Goal: Subscribe to service/newsletter

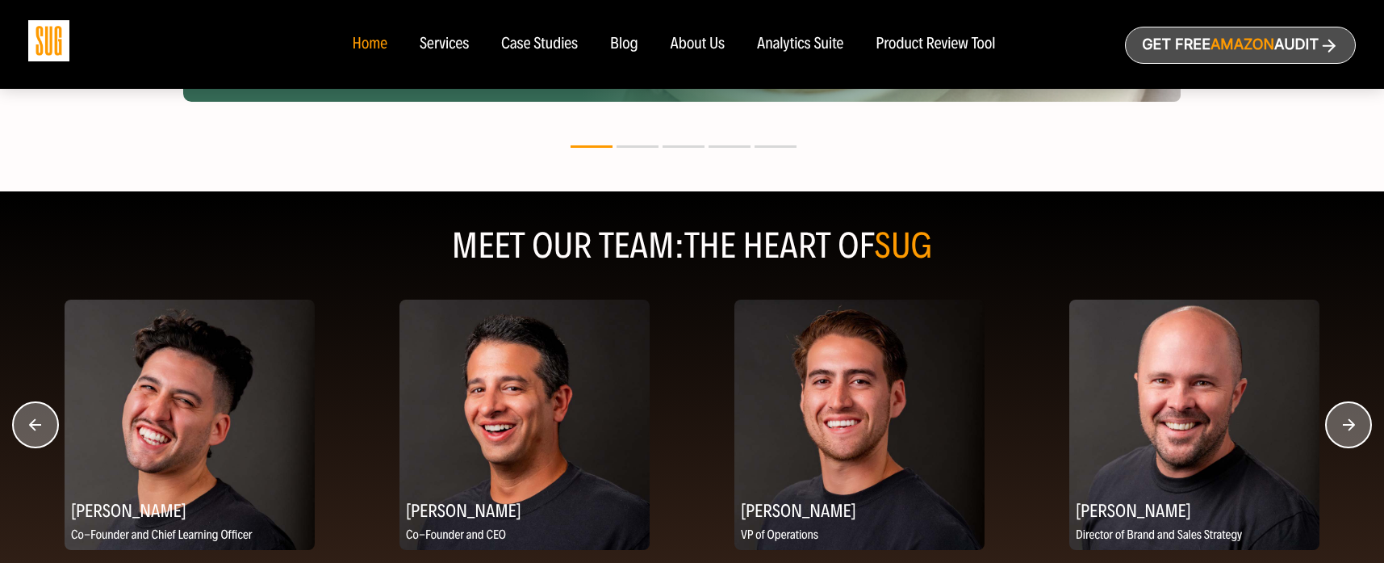
scroll to position [1856, 0]
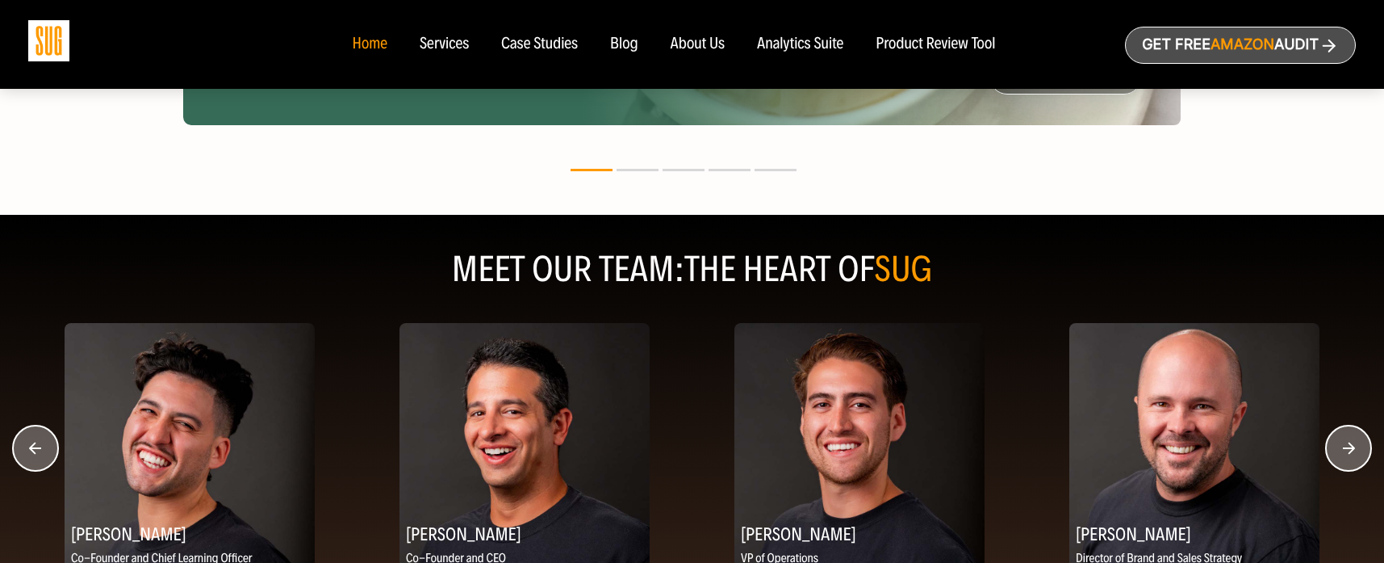
click at [448, 50] on div "Services" at bounding box center [444, 45] width 49 height 18
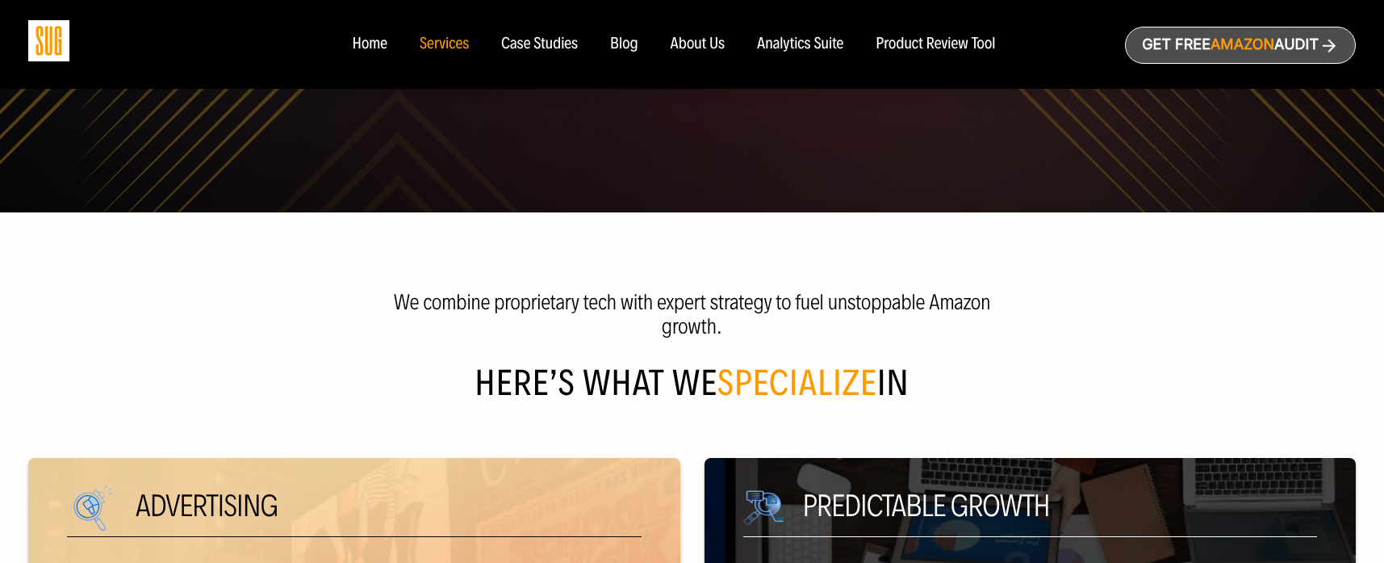
scroll to position [646, 0]
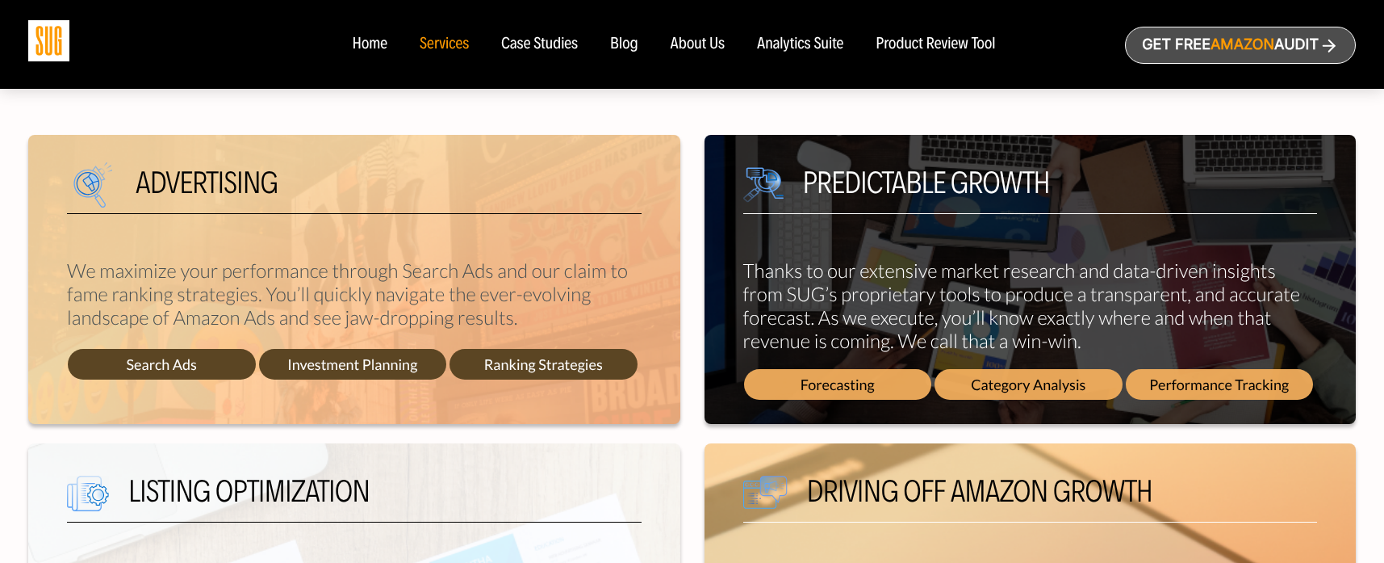
click at [693, 46] on div "About Us" at bounding box center [698, 45] width 55 height 18
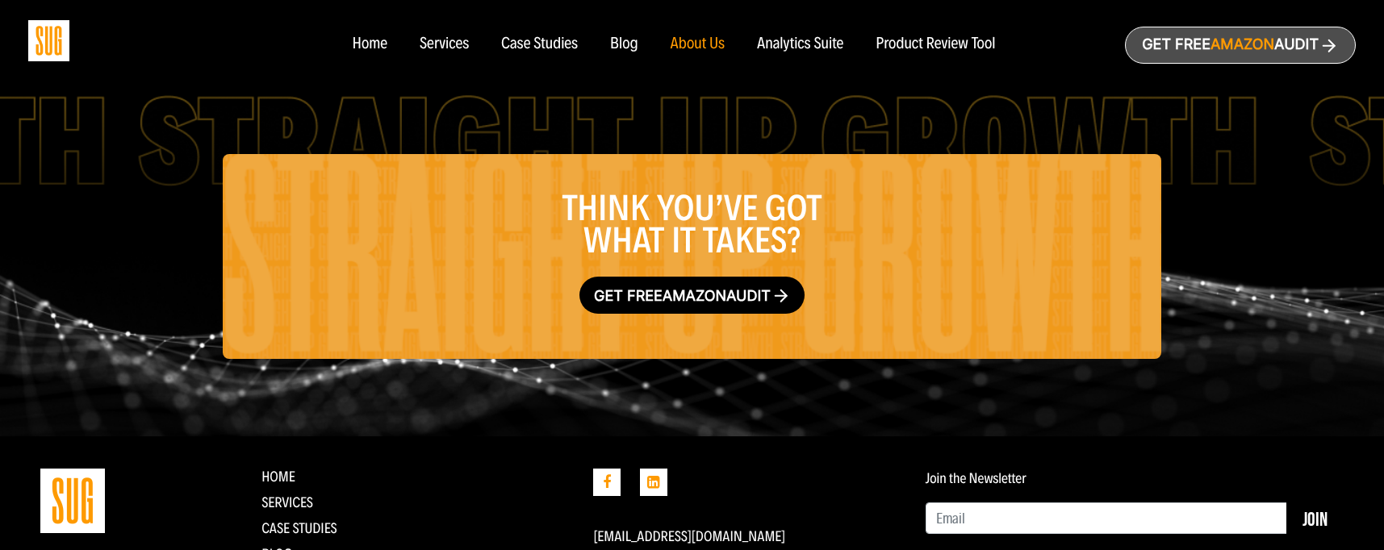
scroll to position [2986, 0]
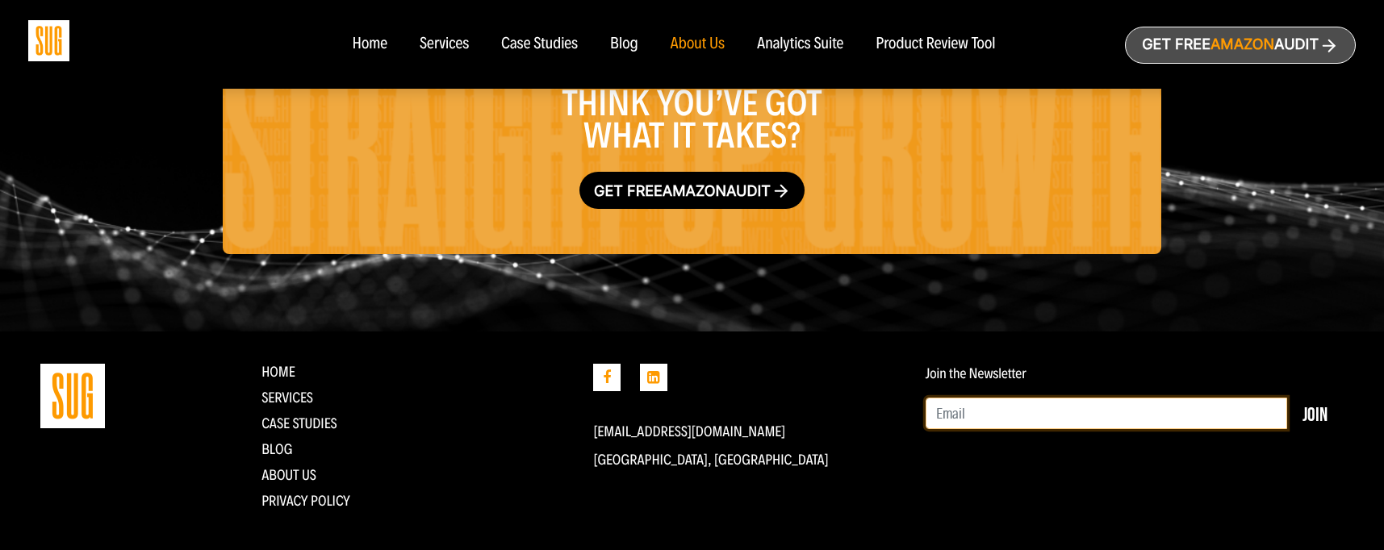
click at [1070, 398] on input "Email" at bounding box center [1107, 414] width 362 height 32
click at [1012, 399] on input "Email" at bounding box center [1107, 414] width 362 height 32
type input "[EMAIL_ADDRESS][DOMAIN_NAME]"
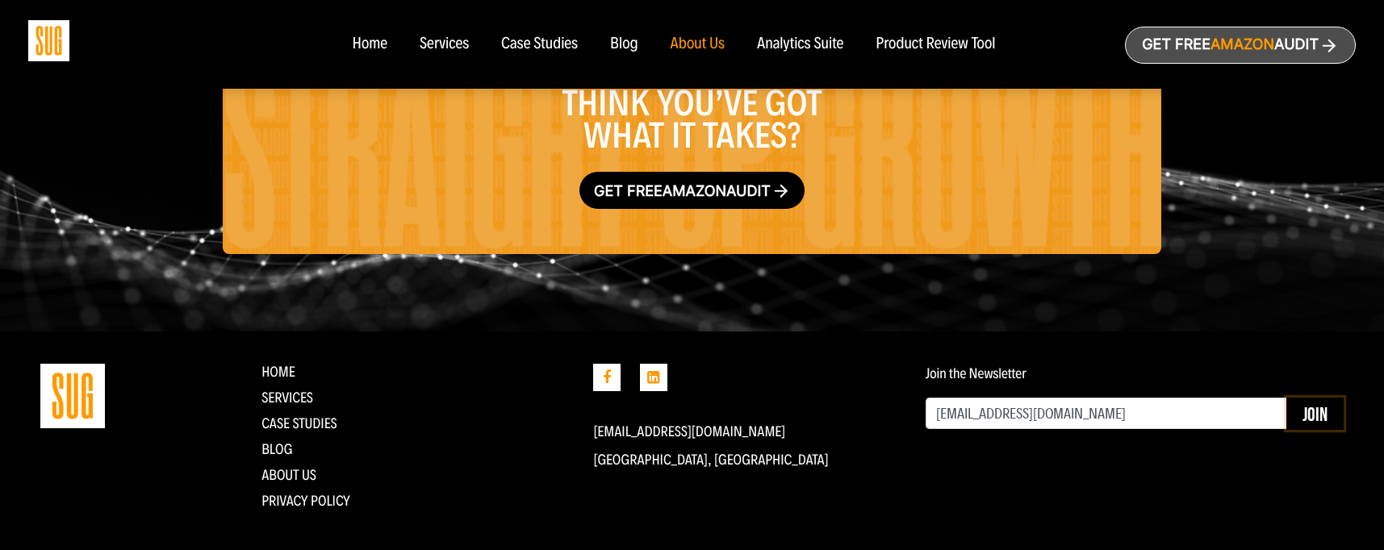
click at [1316, 398] on button "Join" at bounding box center [1315, 414] width 57 height 32
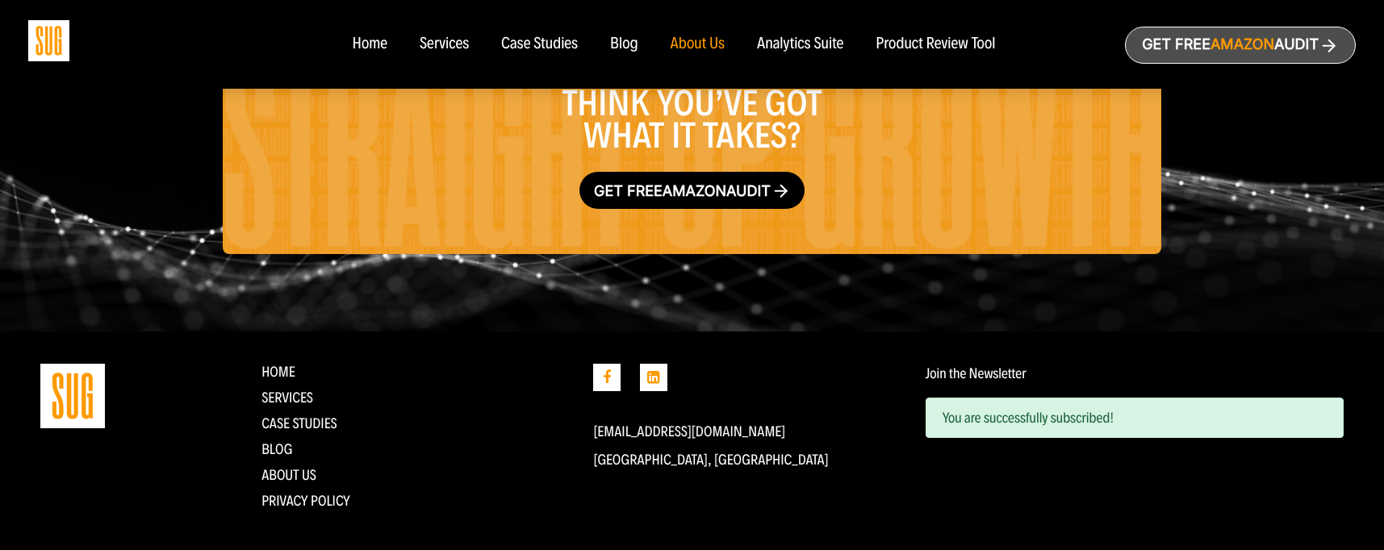
click at [988, 398] on div "You are successfully subscribed!" at bounding box center [1135, 418] width 418 height 40
click at [210, 26] on div "Home Services Blog" at bounding box center [692, 44] width 1328 height 89
drag, startPoint x: 755, startPoint y: 408, endPoint x: 586, endPoint y: 400, distance: 169.7
click at [586, 400] on div "[EMAIL_ADDRESS][DOMAIN_NAME] [GEOGRAPHIC_DATA], [GEOGRAPHIC_DATA]" at bounding box center [747, 443] width 332 height 158
copy link "[EMAIL_ADDRESS][DOMAIN_NAME]"
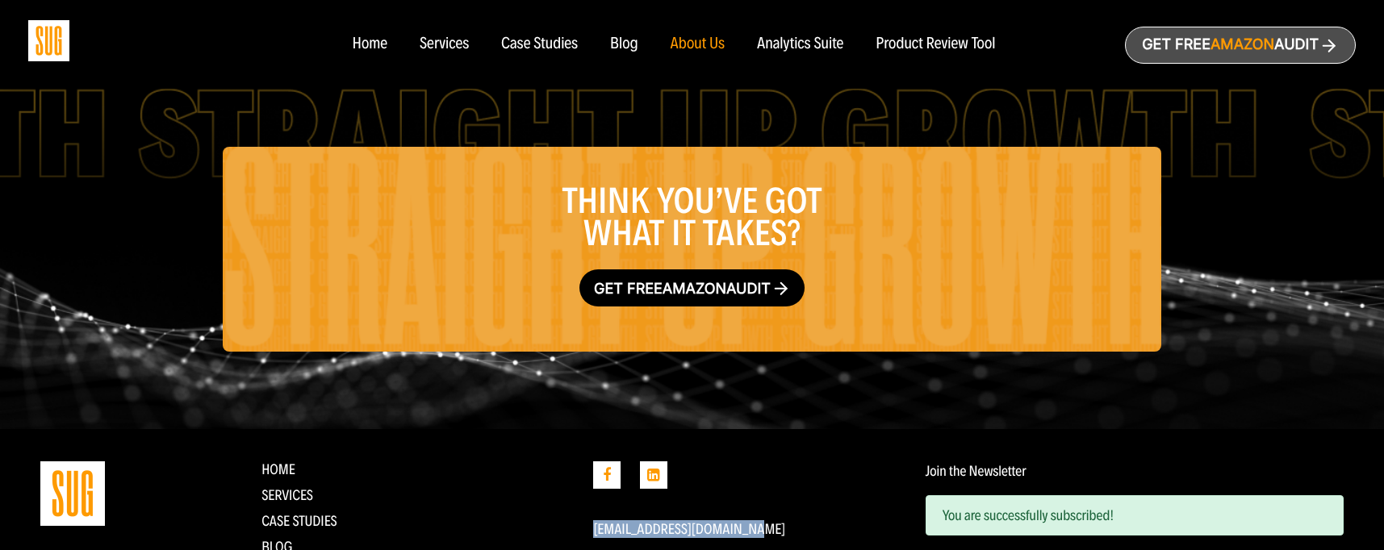
scroll to position [2743, 0]
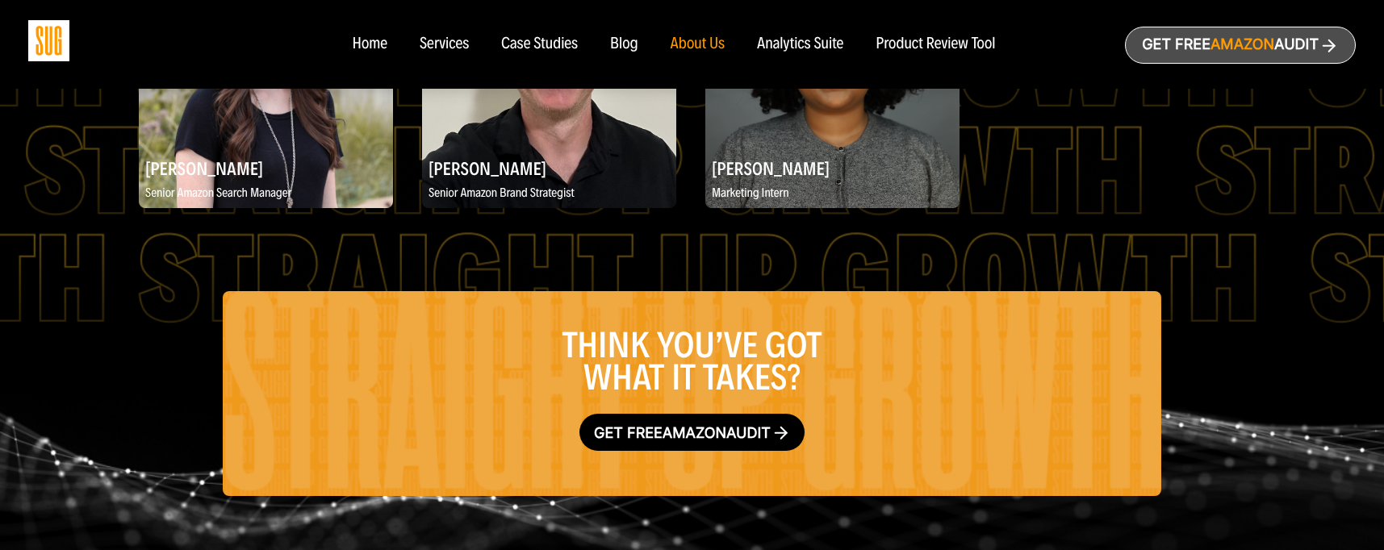
click at [1020, 17] on nav "Home Services Case Studies Blog About Us" at bounding box center [692, 44] width 712 height 89
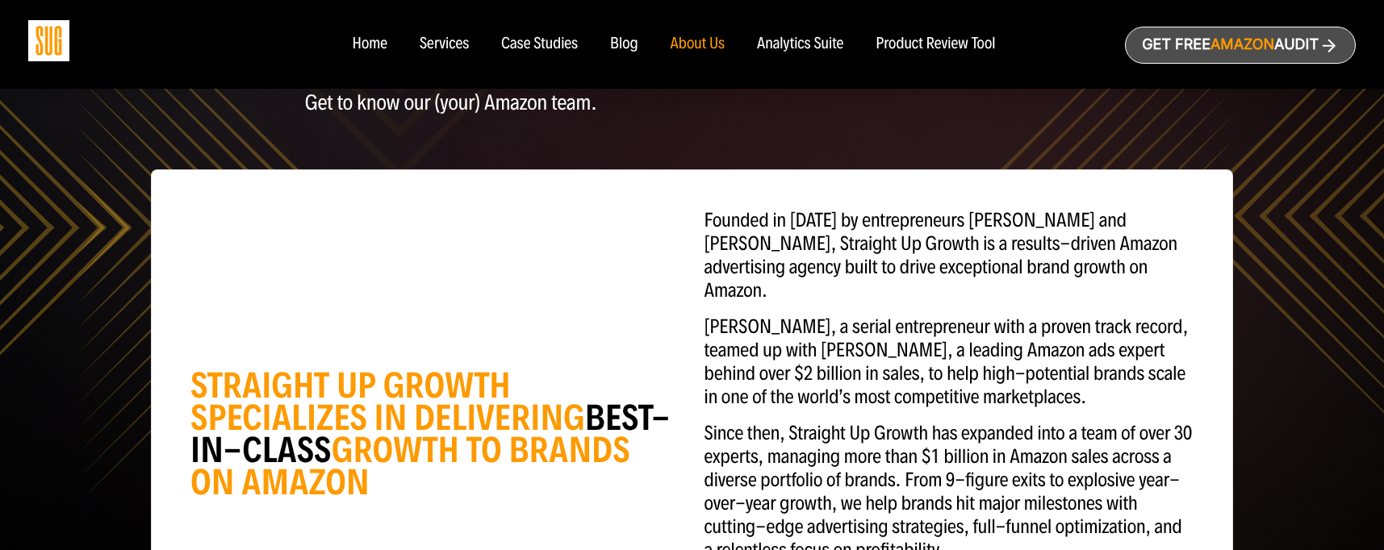
scroll to position [0, 0]
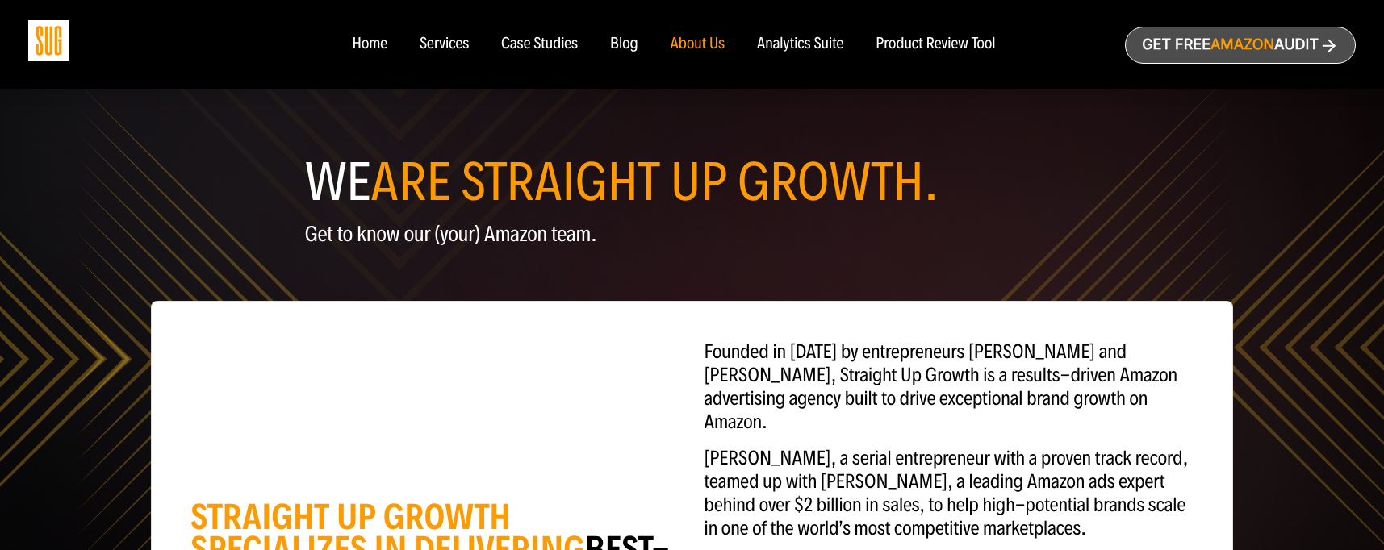
click at [362, 43] on div "Home" at bounding box center [369, 45] width 35 height 18
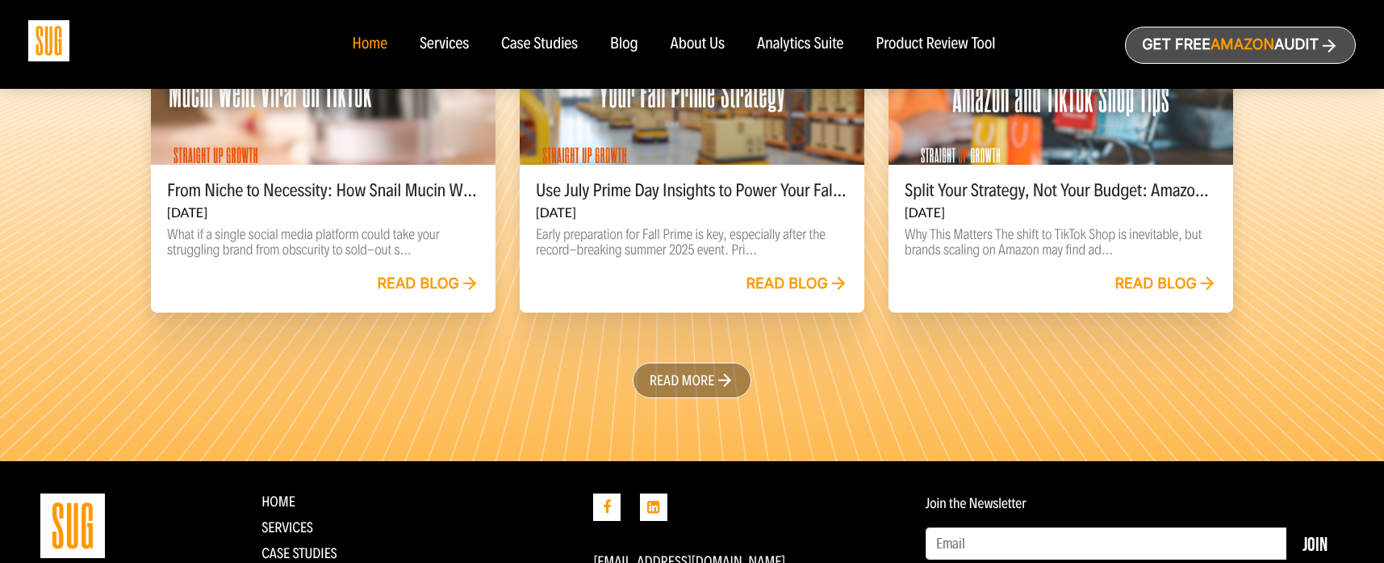
scroll to position [3853, 0]
